Goal: Entertainment & Leisure: Consume media (video, audio)

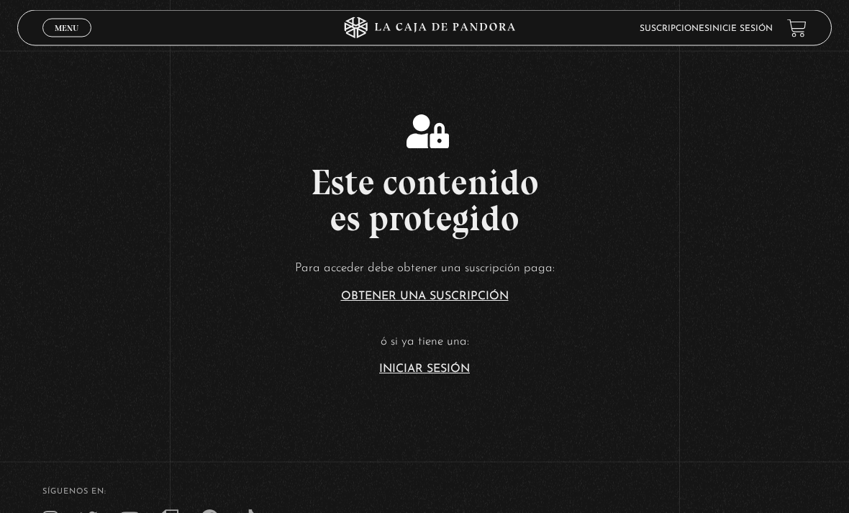
scroll to position [194, 0]
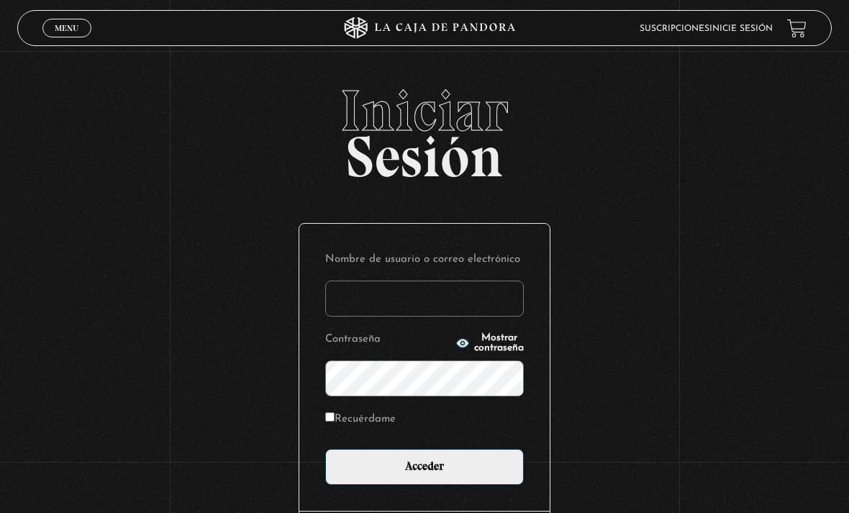
type input "karenqf@gmail.com"
click at [424, 474] on input "Acceder" at bounding box center [424, 467] width 199 height 36
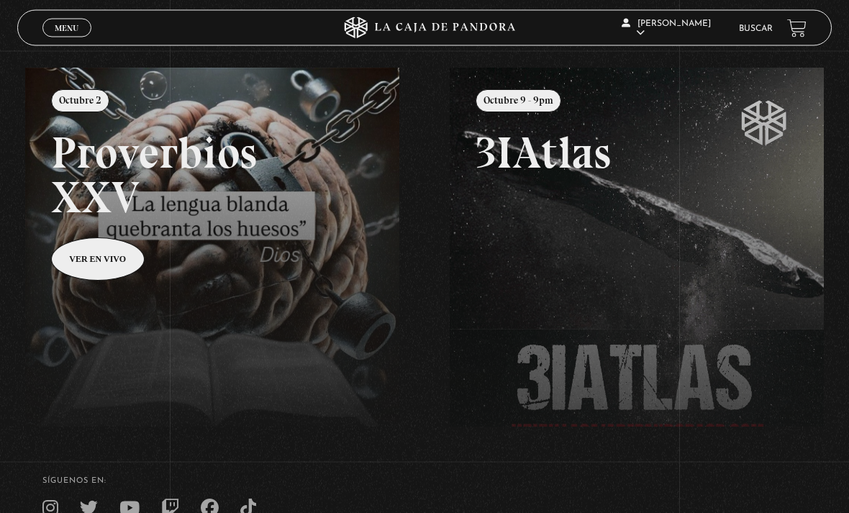
scroll to position [149, 0]
